Goal: Task Accomplishment & Management: Manage account settings

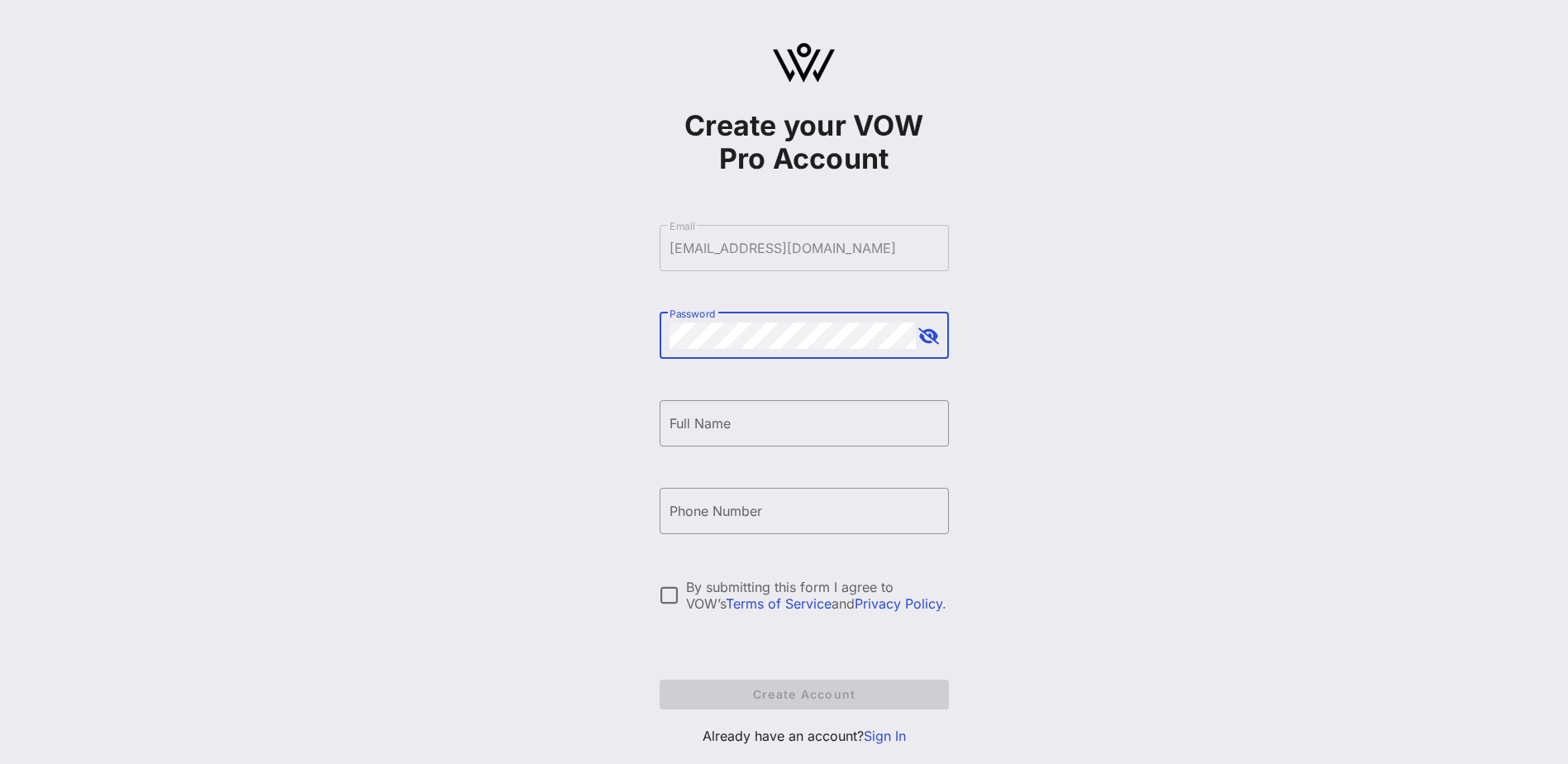
click at [549, 341] on div "Create your VOW Pro Account ​ Email [EMAIL_ADDRESS][DOMAIN_NAME] ​ Password ​ F…" at bounding box center [804, 401] width 1529 height 802
click at [791, 413] on input "Full Name" at bounding box center [804, 423] width 270 height 26
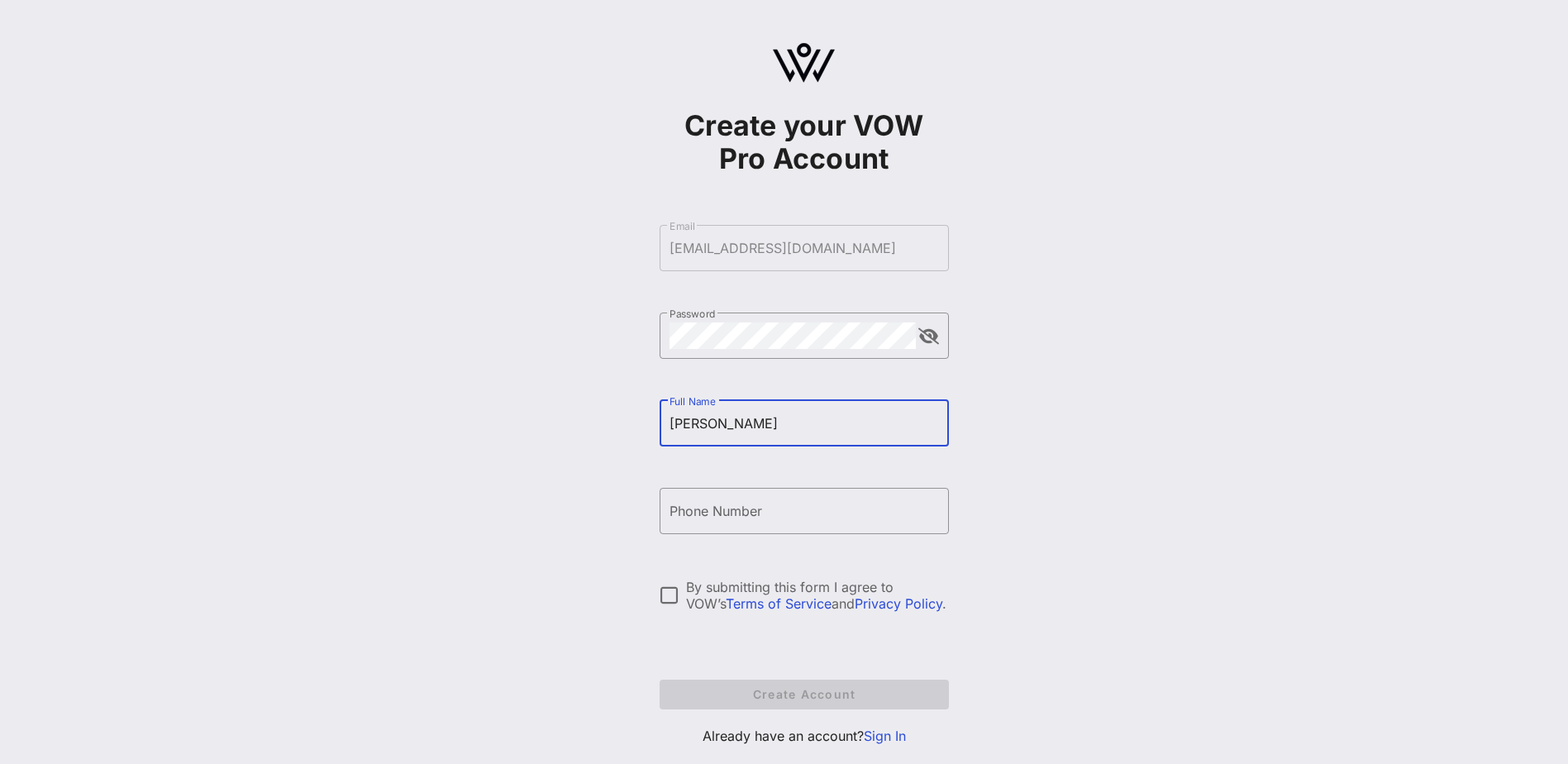
type input "[PERSON_NAME]"
type input "[PHONE_NUMBER]"
click at [662, 593] on div at bounding box center [669, 594] width 28 height 28
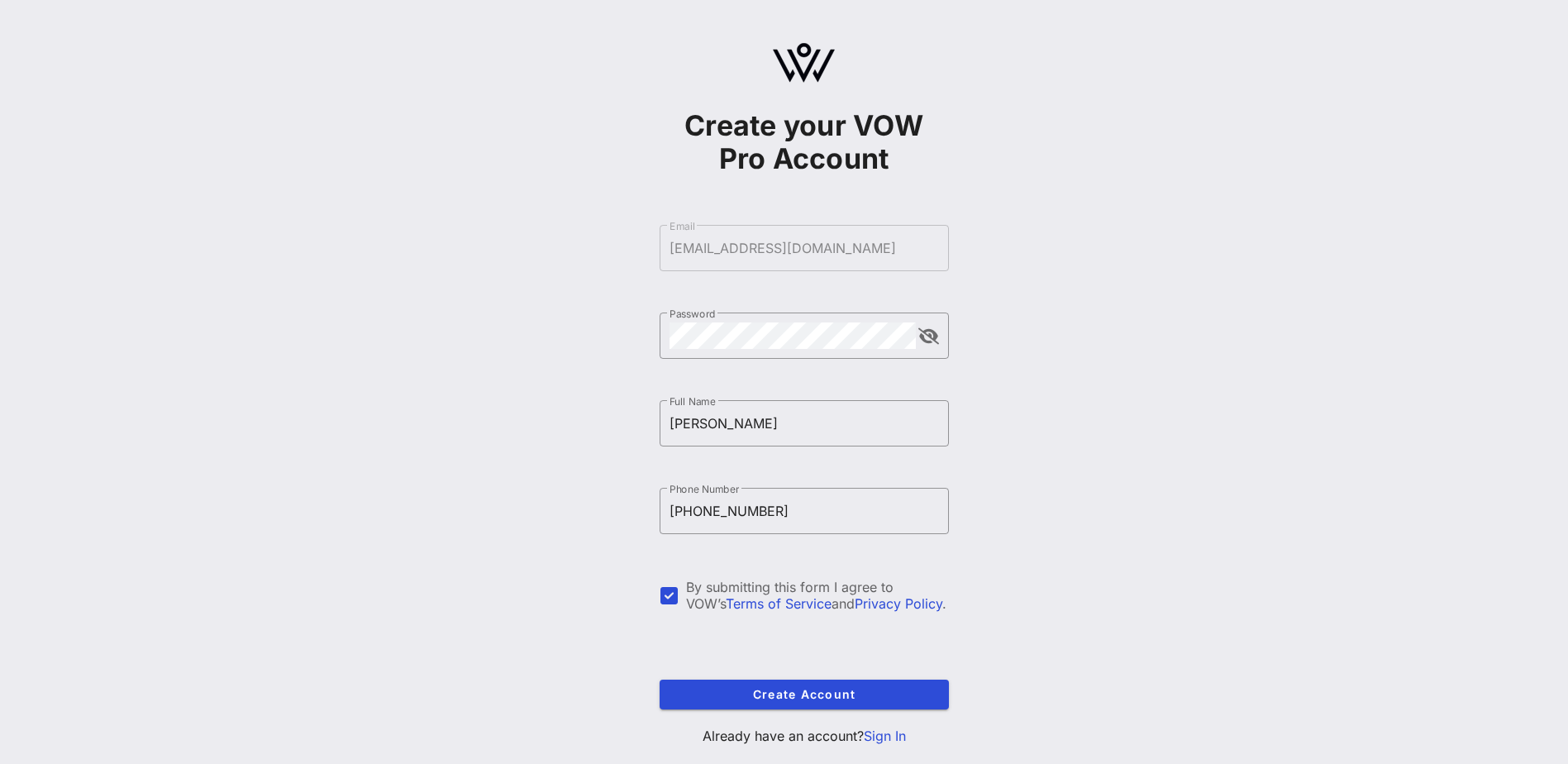
scroll to position [38, 0]
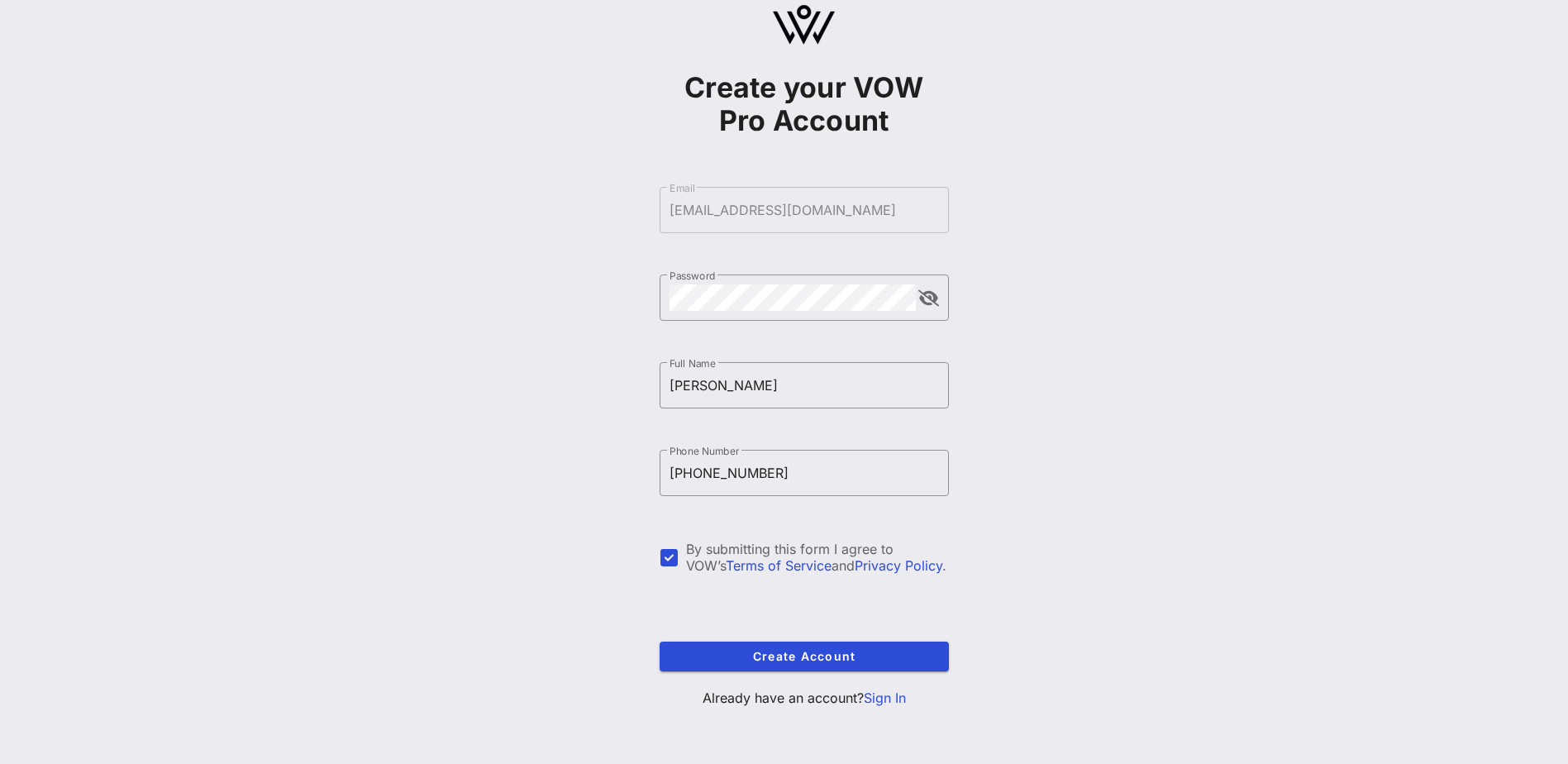
click at [901, 683] on form "​ Email [EMAIL_ADDRESS][DOMAIN_NAME] ​ Password ​ Full Name [PERSON_NAME] ​ Pho…" at bounding box center [804, 429] width 289 height 517
click at [891, 693] on link "Sign In" at bounding box center [885, 698] width 42 height 16
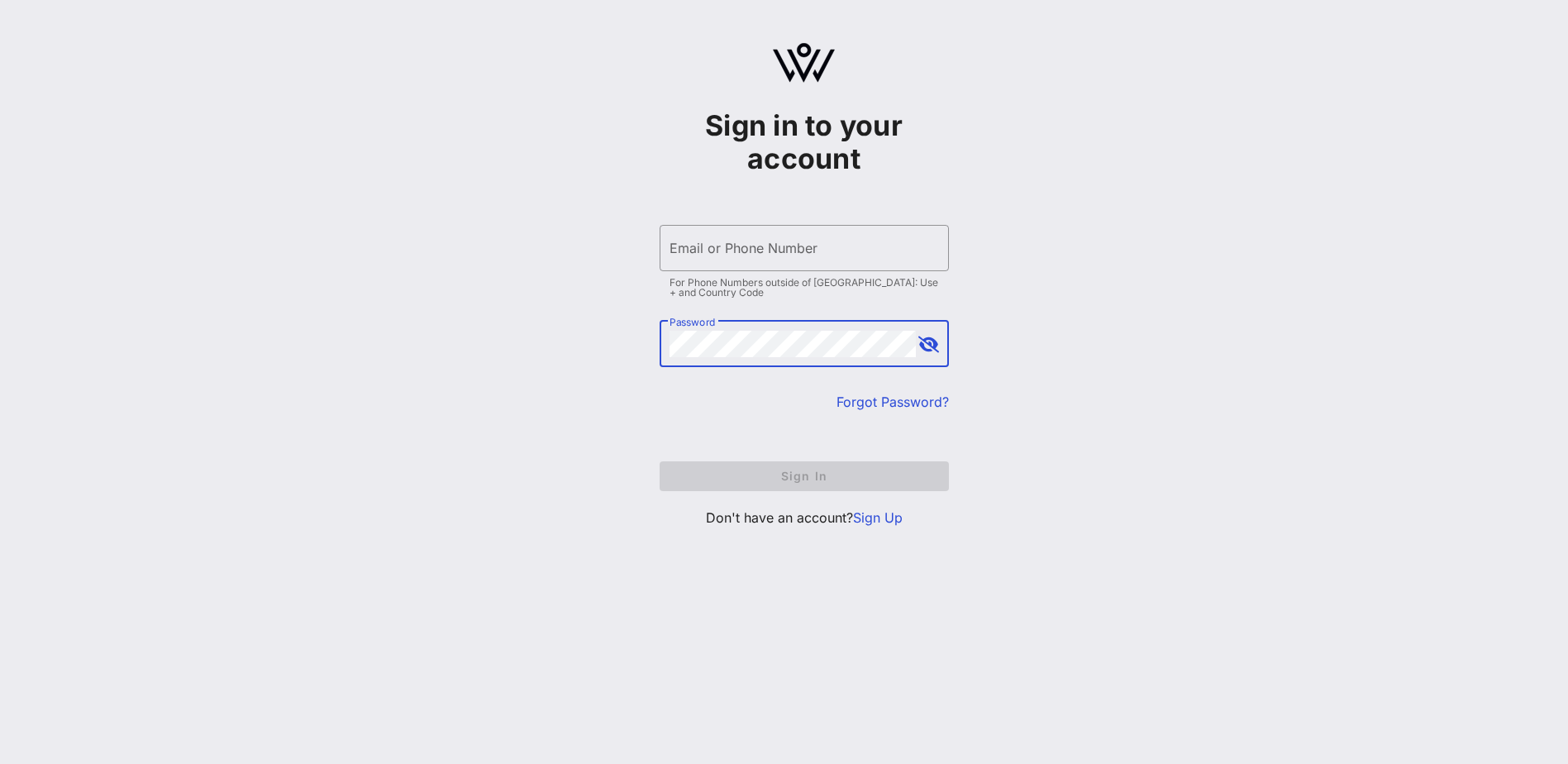
click at [930, 343] on button "append icon" at bounding box center [928, 345] width 21 height 16
click at [789, 478] on form "​ Email or Phone Number For Phone Numbers outside of [GEOGRAPHIC_DATA]: Use + a…" at bounding box center [804, 358] width 289 height 299
click at [750, 251] on input "Email or Phone Number" at bounding box center [804, 248] width 270 height 26
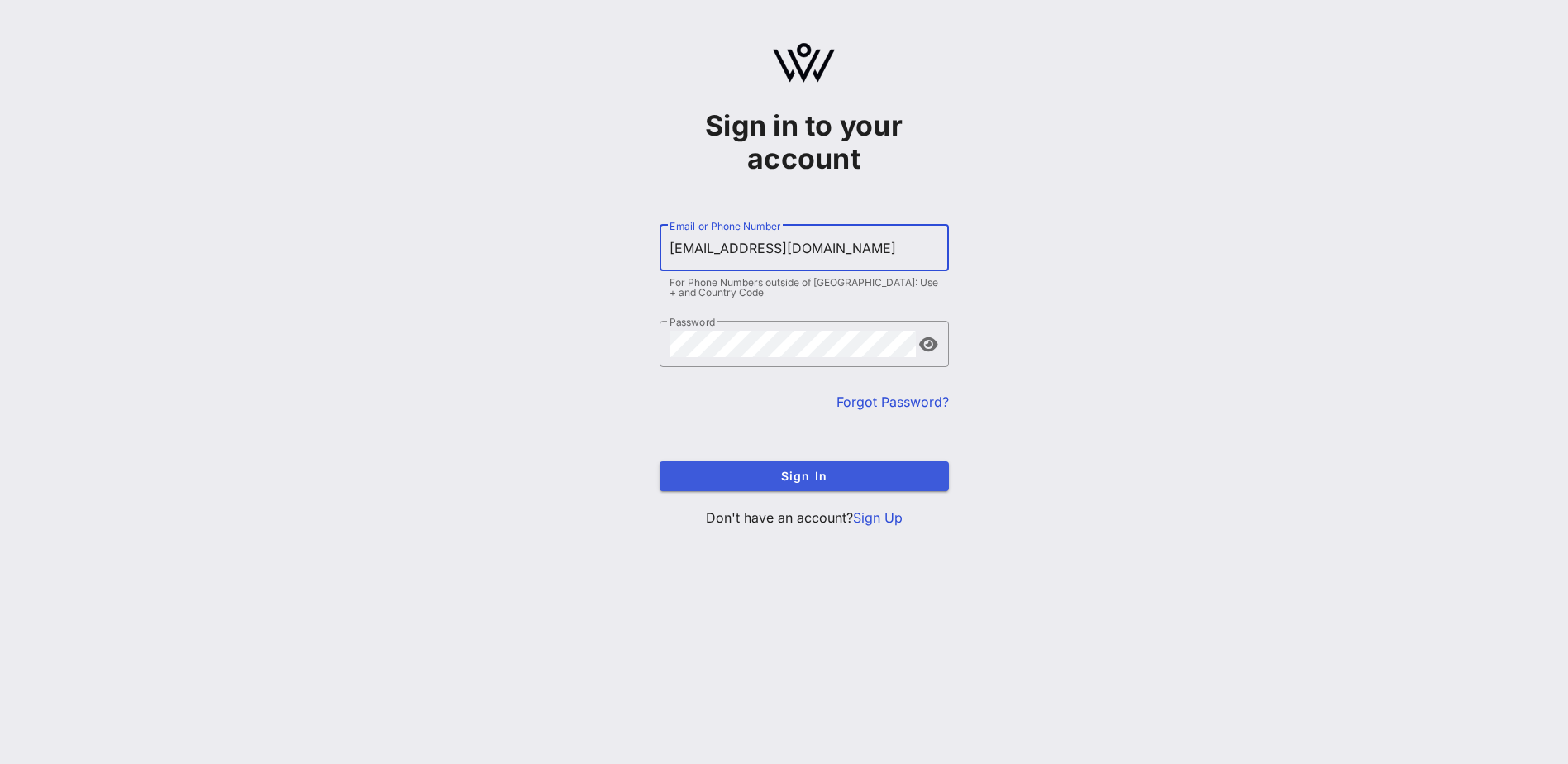
type input "[EMAIL_ADDRESS][DOMAIN_NAME]"
click at [793, 471] on span "Sign In" at bounding box center [805, 475] width 263 height 14
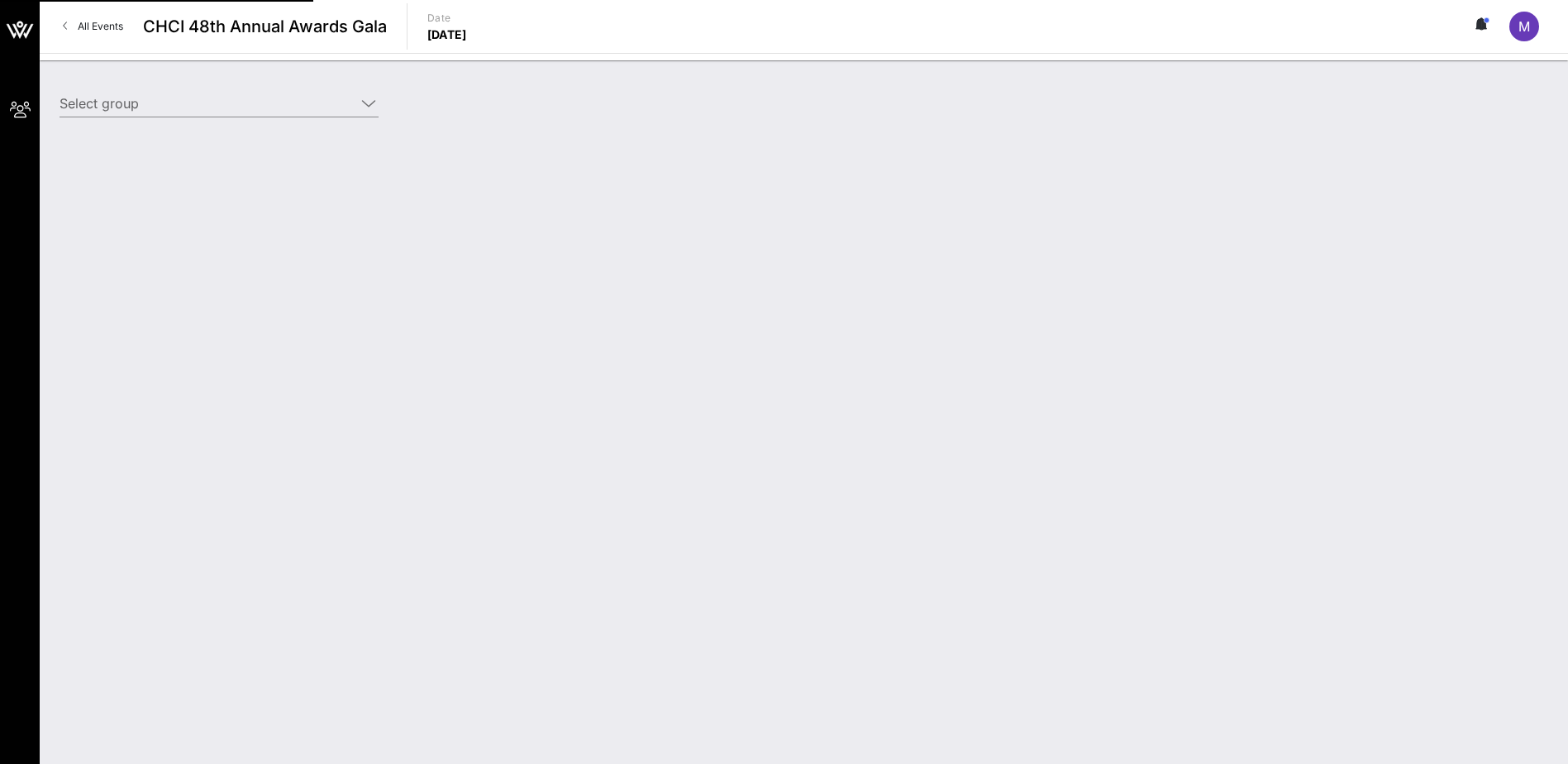
type input "AT&T (AT&T) [[PERSON_NAME], [EMAIL_ADDRESS][DOMAIN_NAME]]"
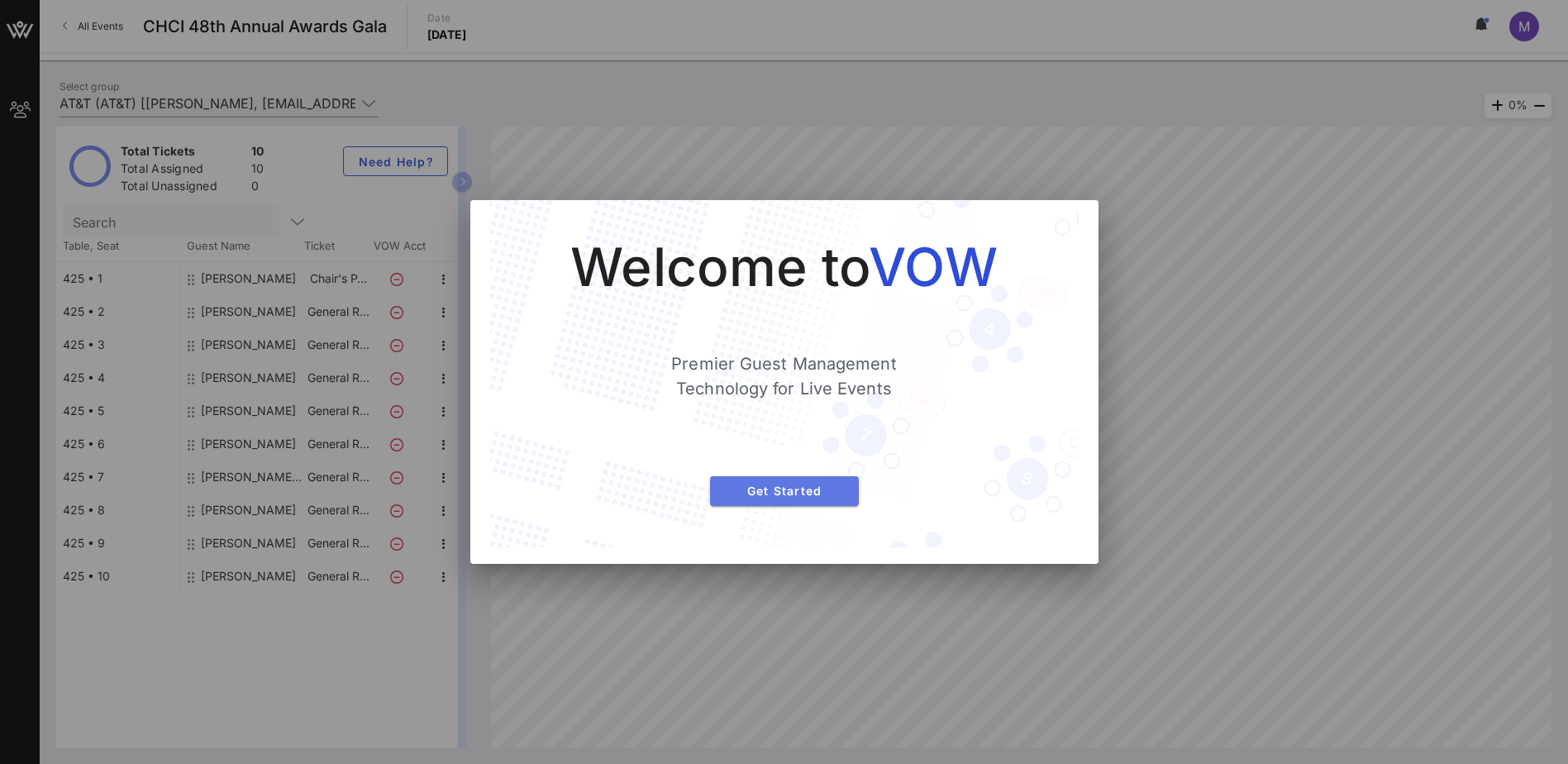
click at [753, 497] on span "Get Started" at bounding box center [784, 490] width 122 height 14
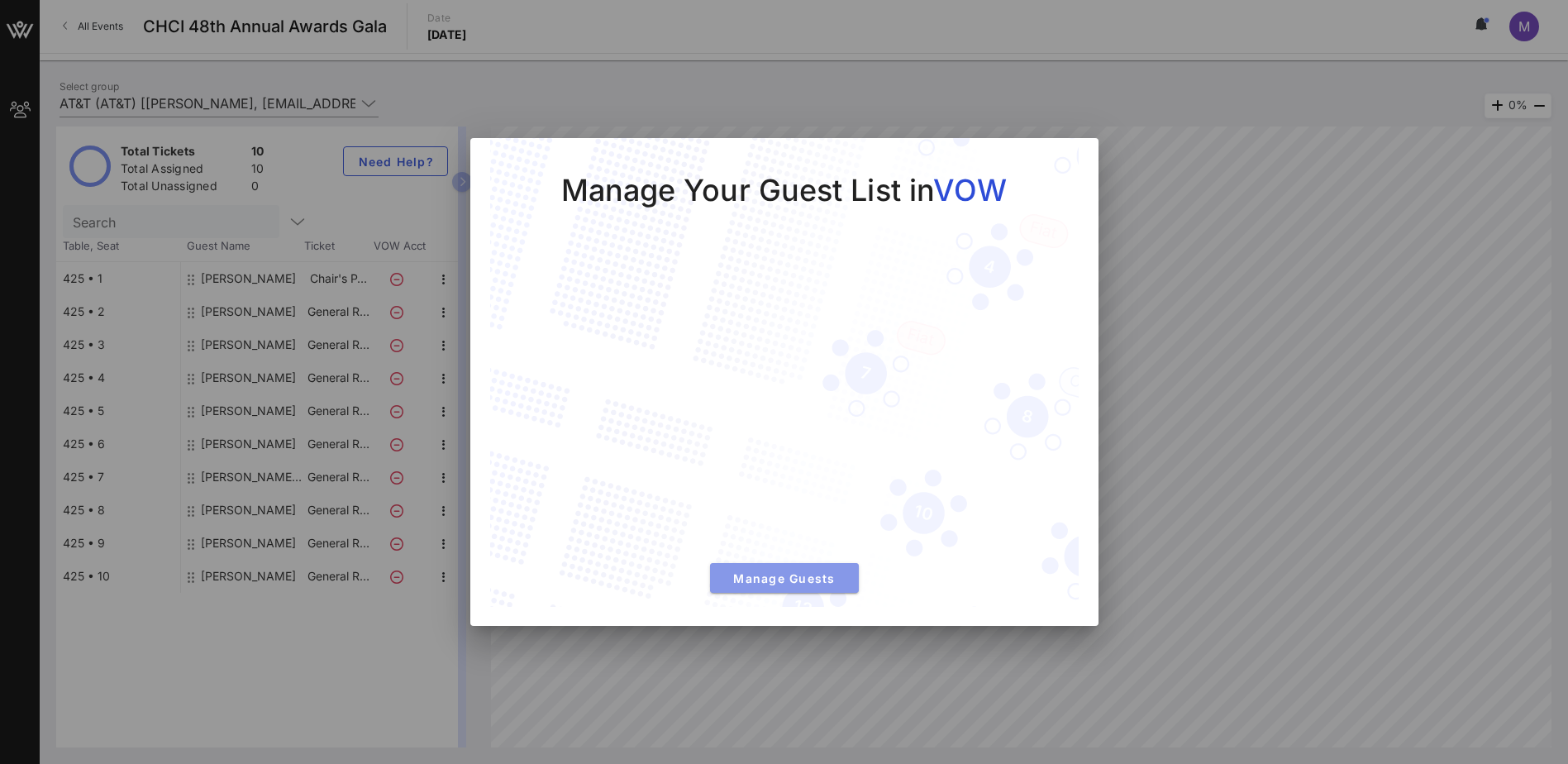
click at [782, 577] on span "Manage Guests" at bounding box center [784, 578] width 122 height 14
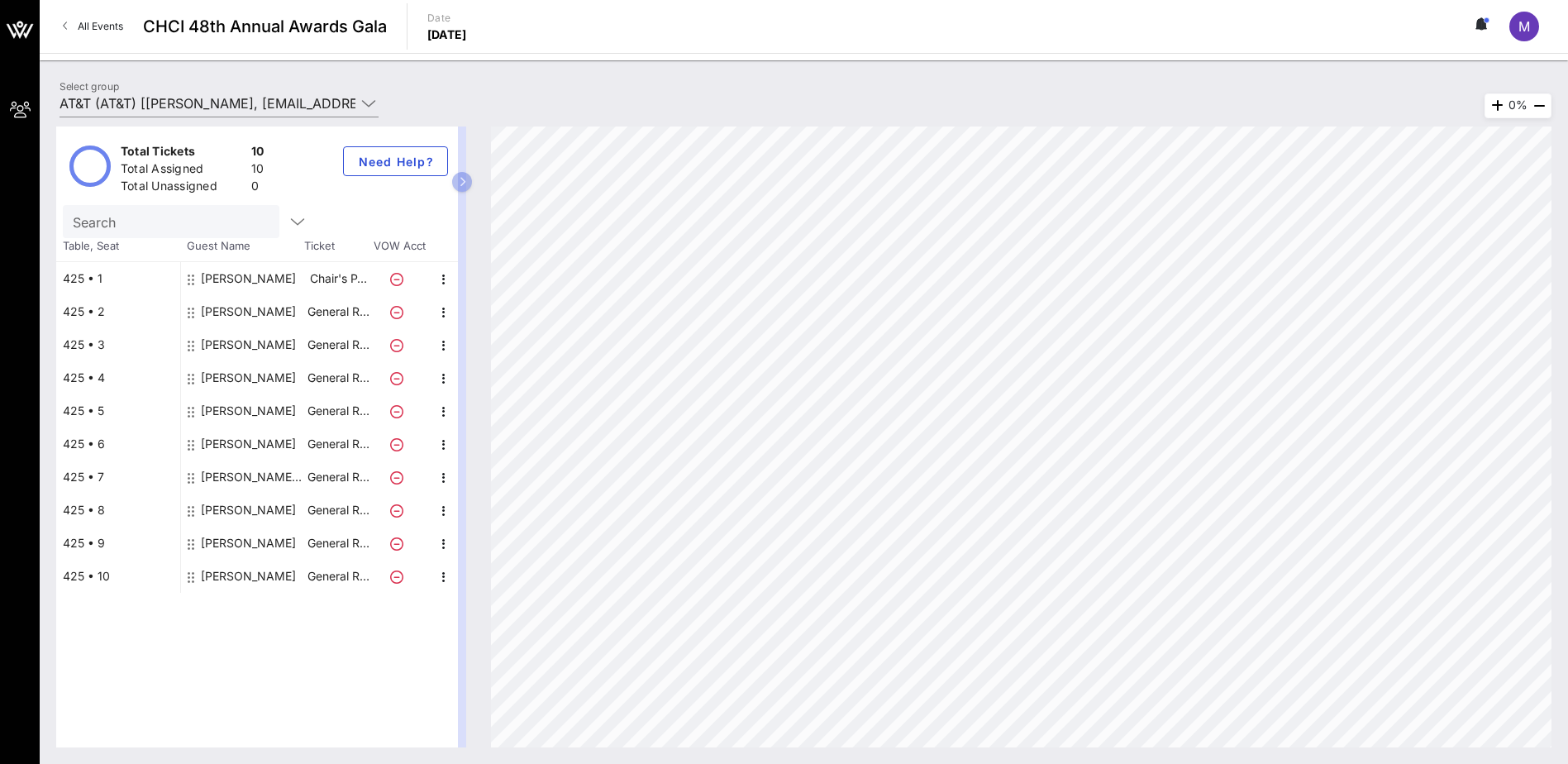
click at [249, 378] on div "[PERSON_NAME]" at bounding box center [248, 377] width 95 height 33
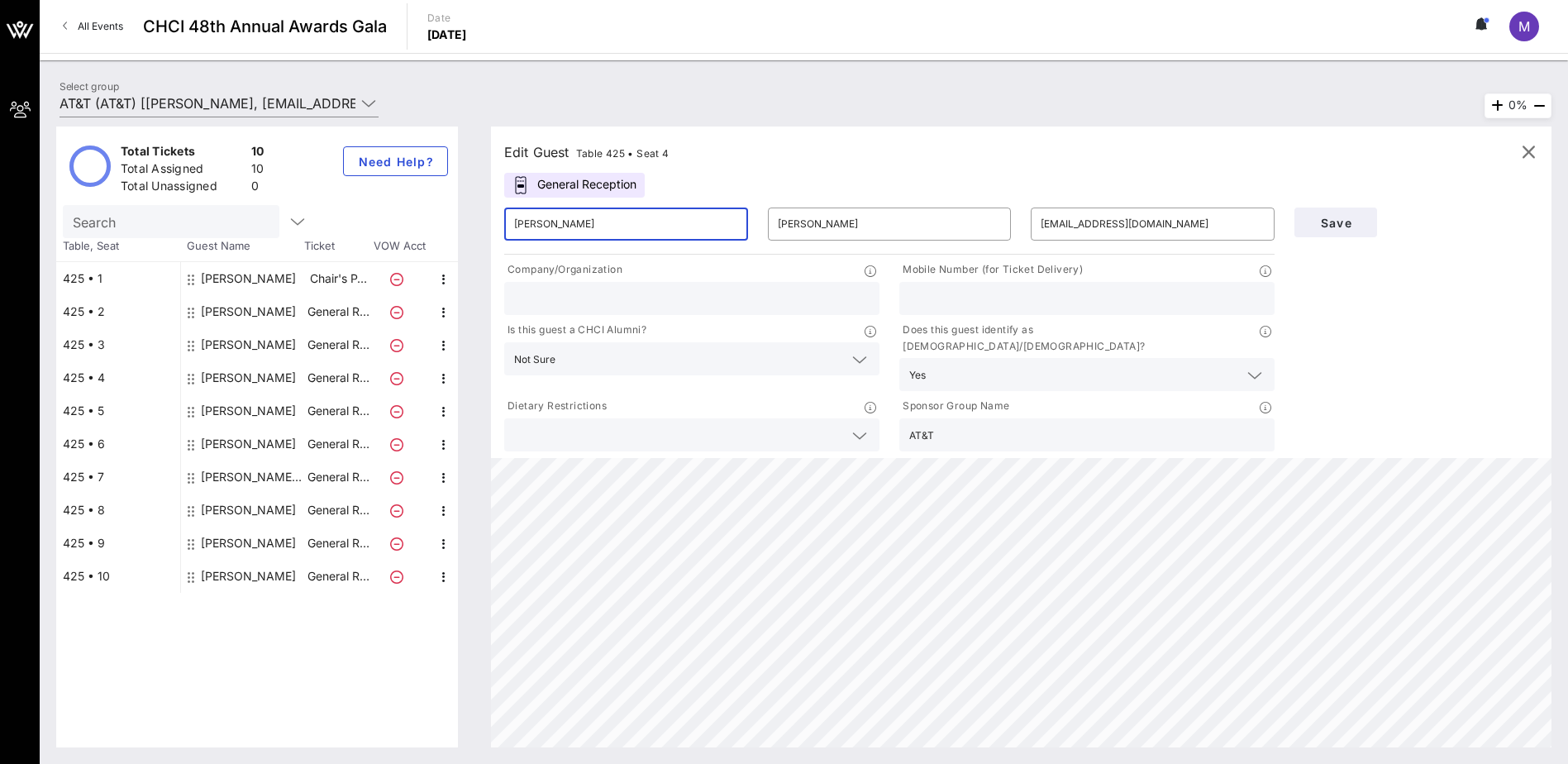
click at [627, 220] on input "[PERSON_NAME]" at bounding box center [626, 223] width 224 height 26
type input "D"
type input "[PERSON_NAME]"
type input "[EMAIL_ADDRESS][PERSON_NAME][DOMAIN_NAME]"
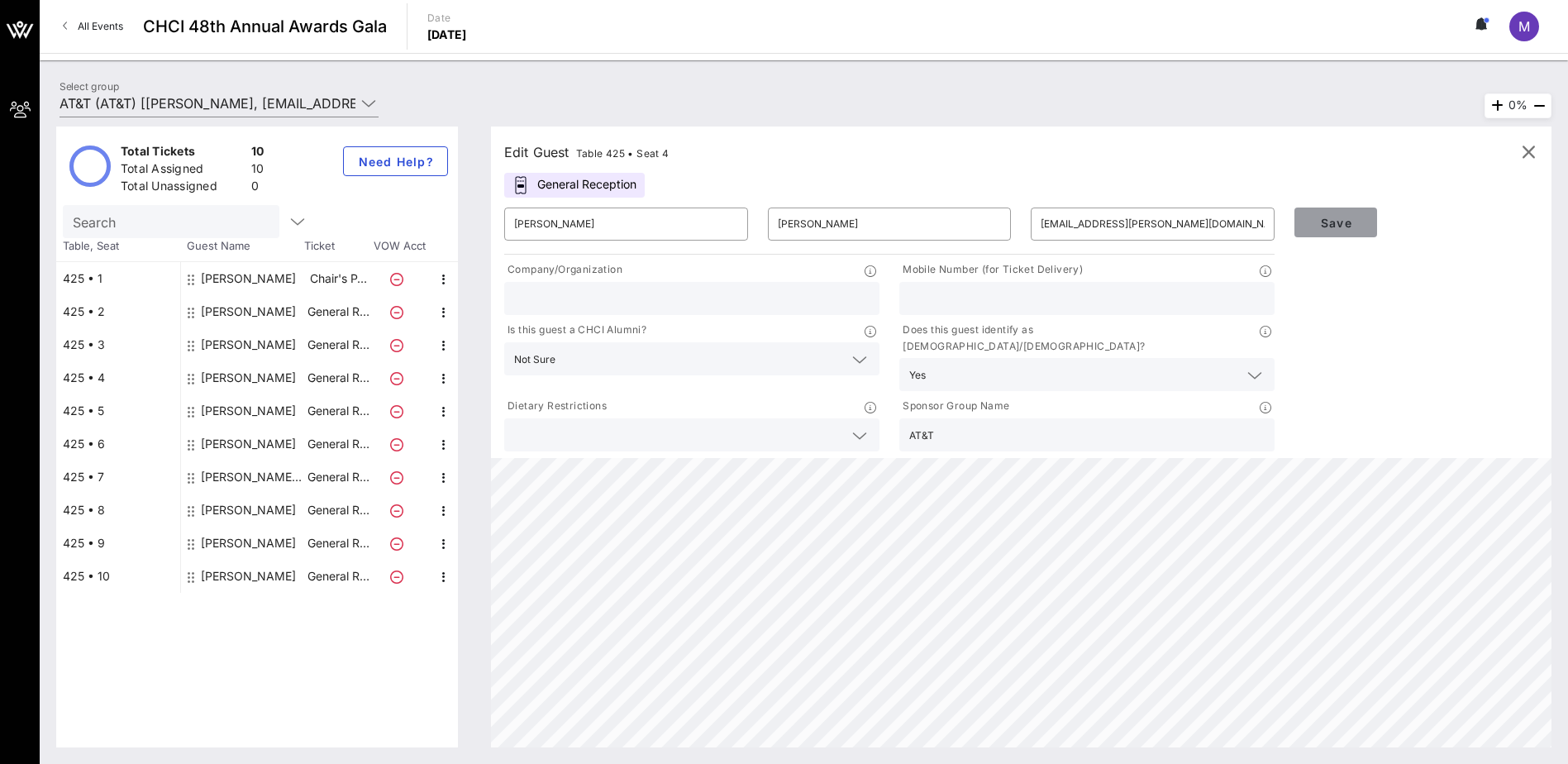
click at [1328, 228] on span "Save" at bounding box center [1336, 222] width 56 height 14
